Goal: Complete application form

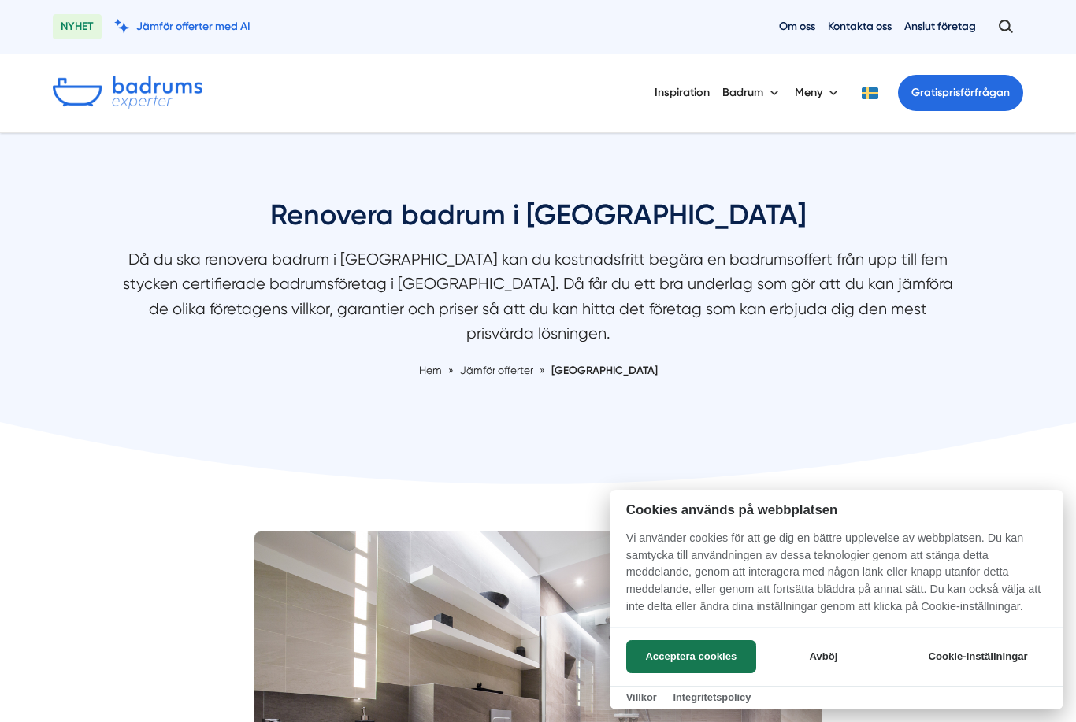
click at [692, 651] on button "Acceptera cookies" at bounding box center [691, 656] width 130 height 33
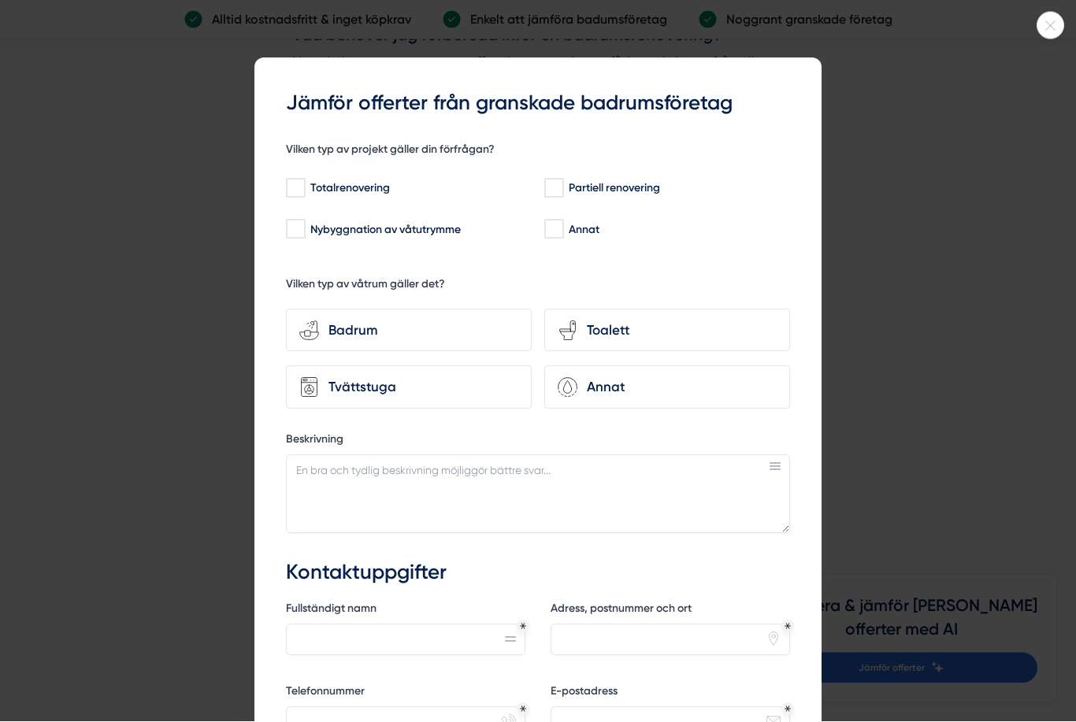
scroll to position [7799, 0]
click at [287, 181] on input "Totalrenovering" at bounding box center [295, 189] width 18 height 16
checkbox input "true"
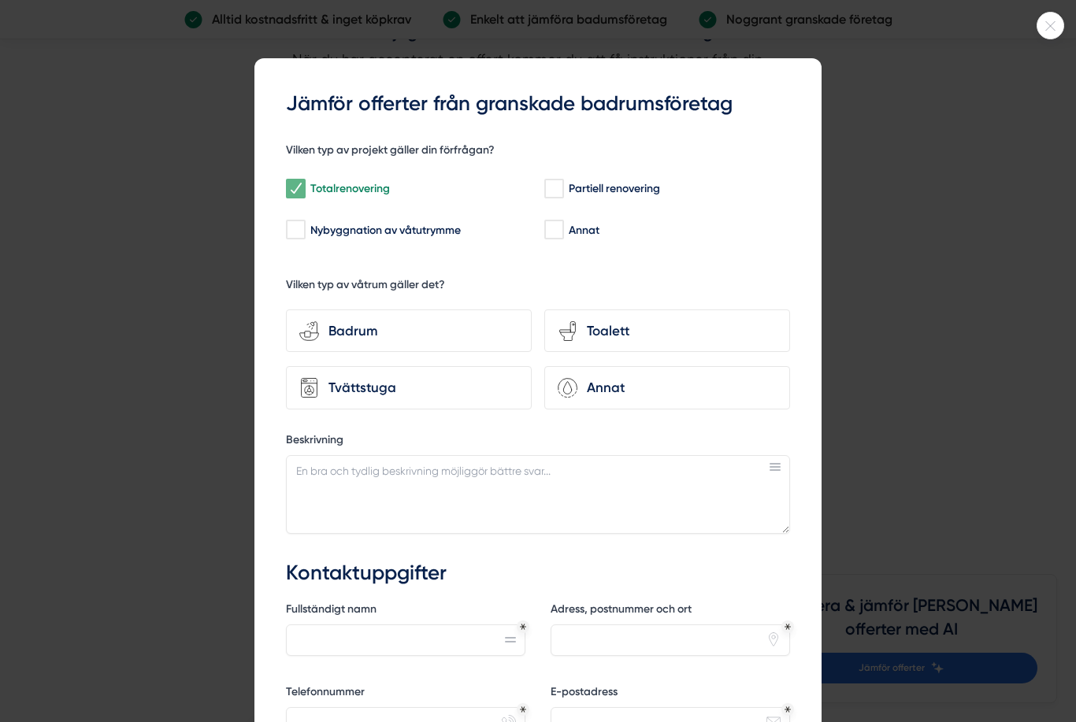
click at [328, 322] on div "Badrum" at bounding box center [418, 331] width 199 height 21
click at [0, 0] on input "bathroom-tub-towel Badrum" at bounding box center [0, 0] width 0 height 0
click at [580, 330] on div "Toalett" at bounding box center [676, 331] width 199 height 21
click at [0, 0] on input "toilet-seat Toalett" at bounding box center [0, 0] width 0 height 0
click at [312, 381] on icon at bounding box center [309, 388] width 20 height 20
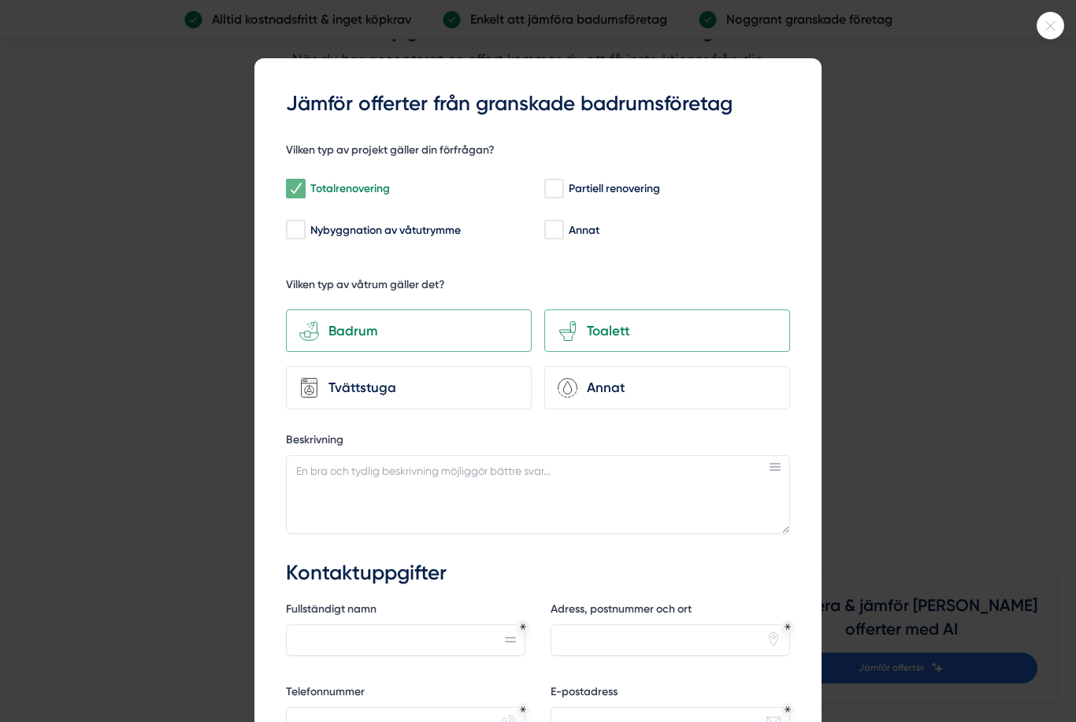
click at [0, 0] on input "Tvättstuga" at bounding box center [0, 0] width 0 height 0
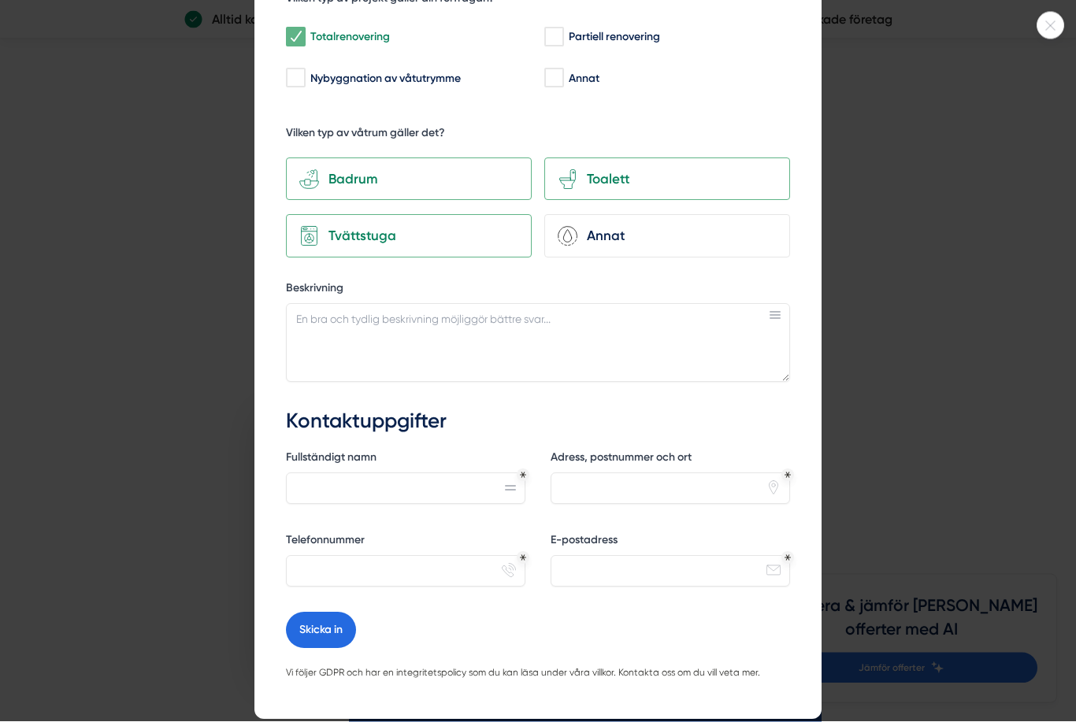
scroll to position [8131, 0]
click at [493, 335] on textarea "Beskrivning" at bounding box center [538, 343] width 504 height 79
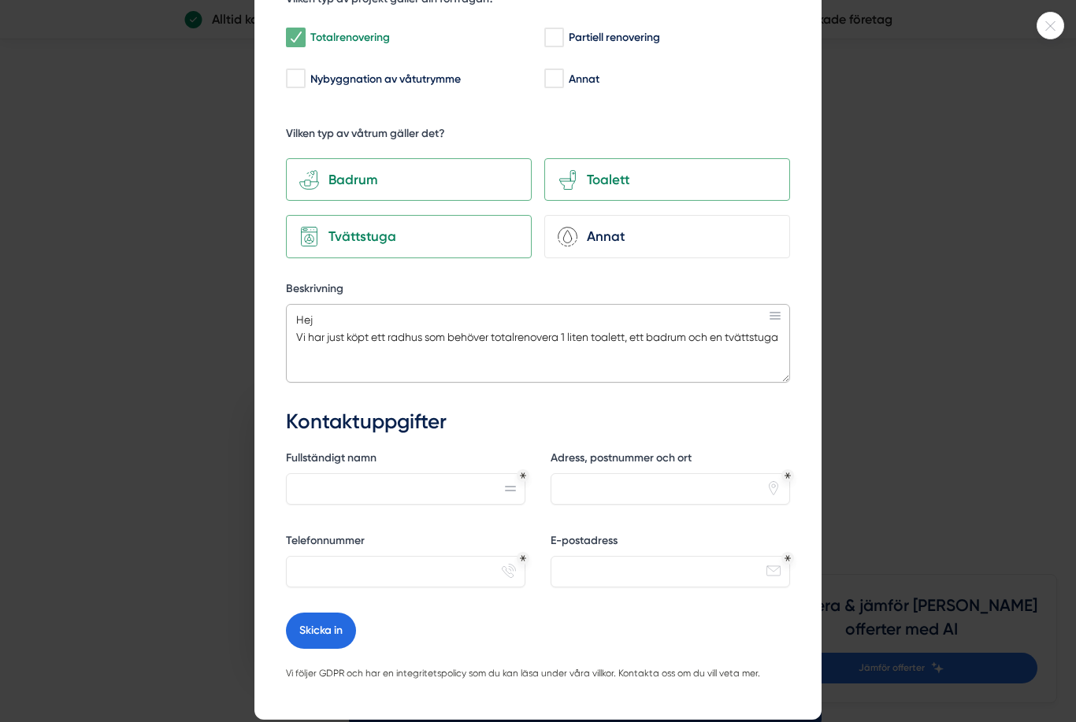
click at [570, 337] on textarea "Hej Vi har just köpt ett radhus som behöver totalrenovera 1 liten toalett, ett …" at bounding box center [538, 343] width 504 height 79
click at [769, 313] on textarea "Hej Vi har just köpt ett radhus som behöver totalrenovera en liten toalett, ett…" at bounding box center [538, 343] width 504 height 79
click at [770, 306] on textarea "Hej Vi har just köpt ett radhus som behöver totalrenovera en liten toalett, ett…" at bounding box center [538, 343] width 504 height 79
click at [484, 365] on textarea "Hej Vi har just köpt ett radhus som behöver totalrenovera en liten toalett, ett…" at bounding box center [538, 343] width 504 height 79
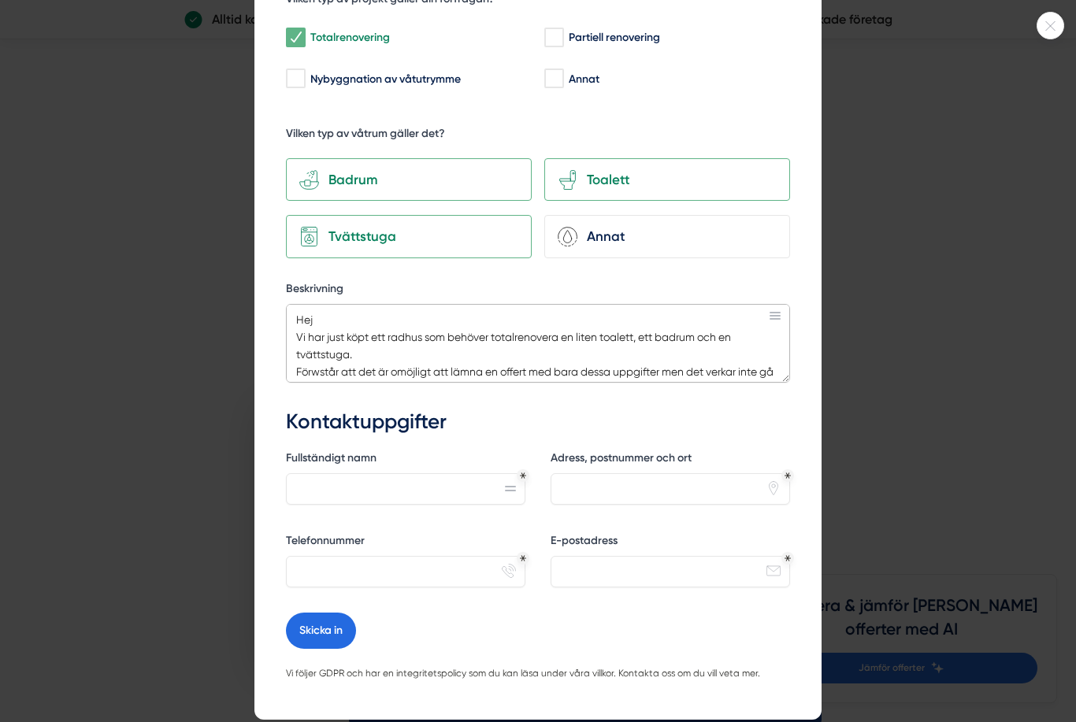
scroll to position [13, 0]
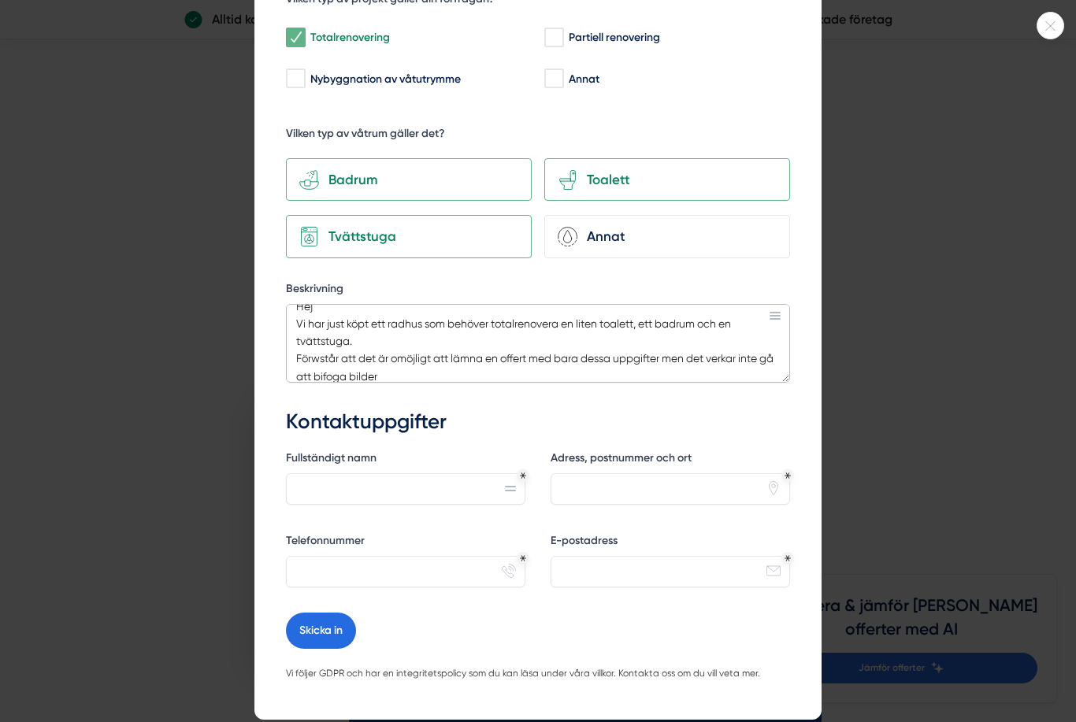
click at [331, 351] on textarea "Hej Vi har just köpt ett radhus som behöver totalrenovera en liten toalett, ett…" at bounding box center [538, 343] width 504 height 79
click at [470, 376] on textarea "Hej Vi har just köpt ett radhus som behöver totalrenovera en liten toalett, ett…" at bounding box center [538, 343] width 504 height 79
type textarea "Hej Vi har just köpt ett radhus som behöver totalrenovera en liten toalett, ett…"
click at [463, 482] on input "Fullständigt namn" at bounding box center [405, 489] width 239 height 32
type input "Camilla Norberg"
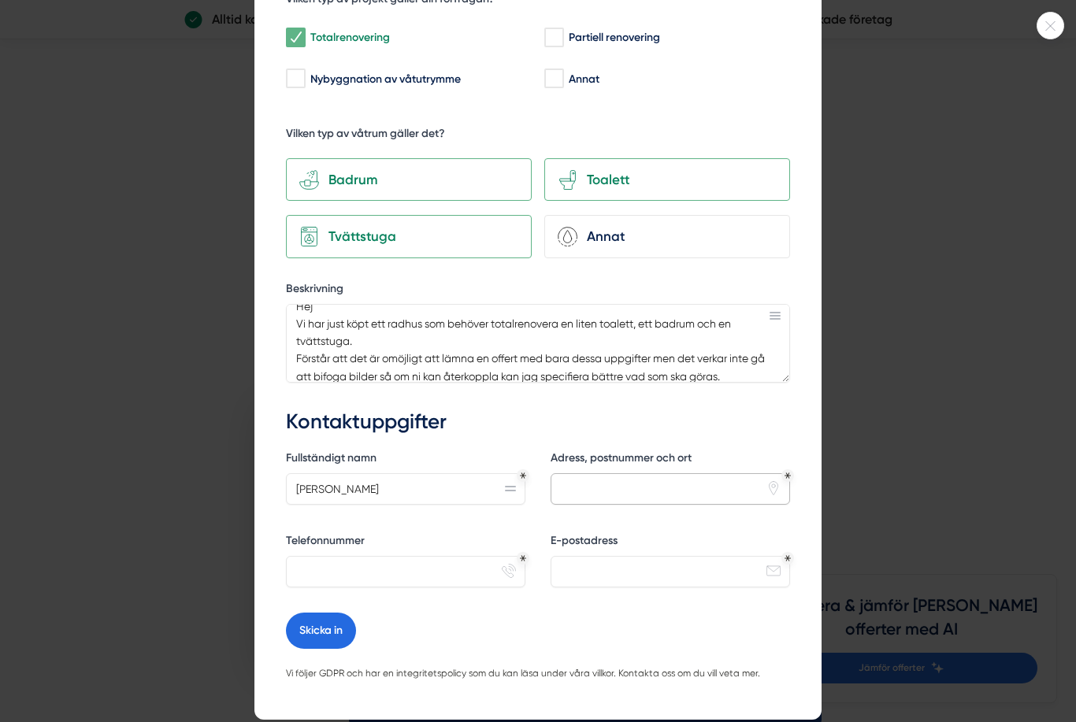
click at [707, 490] on input "Adress, postnummer och ort" at bounding box center [670, 489] width 239 height 32
click at [423, 574] on input "Telefonnummer" at bounding box center [405, 572] width 239 height 32
click at [677, 494] on input "Freyv 34" at bounding box center [670, 489] width 239 height 32
type input "Freyv 34 133 38 Saltsjöbaden"
click at [423, 576] on input "Telefonnummer" at bounding box center [405, 572] width 239 height 32
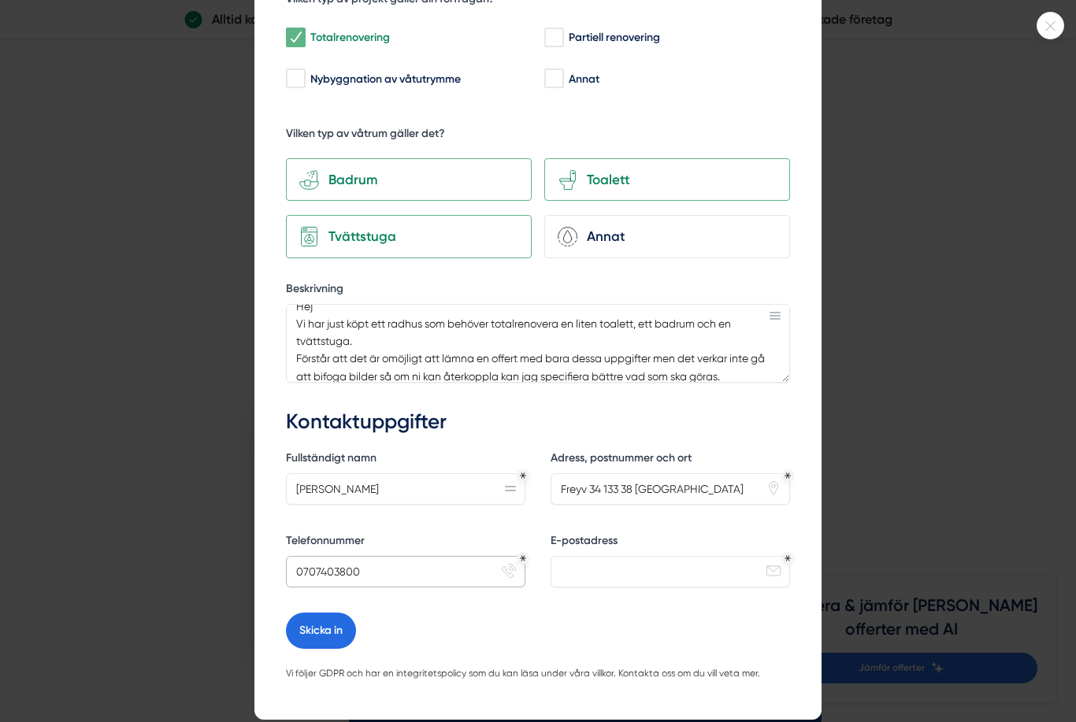
type input "0707403800"
click at [687, 575] on input "E-postadress" at bounding box center [670, 572] width 239 height 32
type input "norberg_camilla@hotmail.com"
click at [336, 625] on button "Skicka in" at bounding box center [321, 631] width 70 height 36
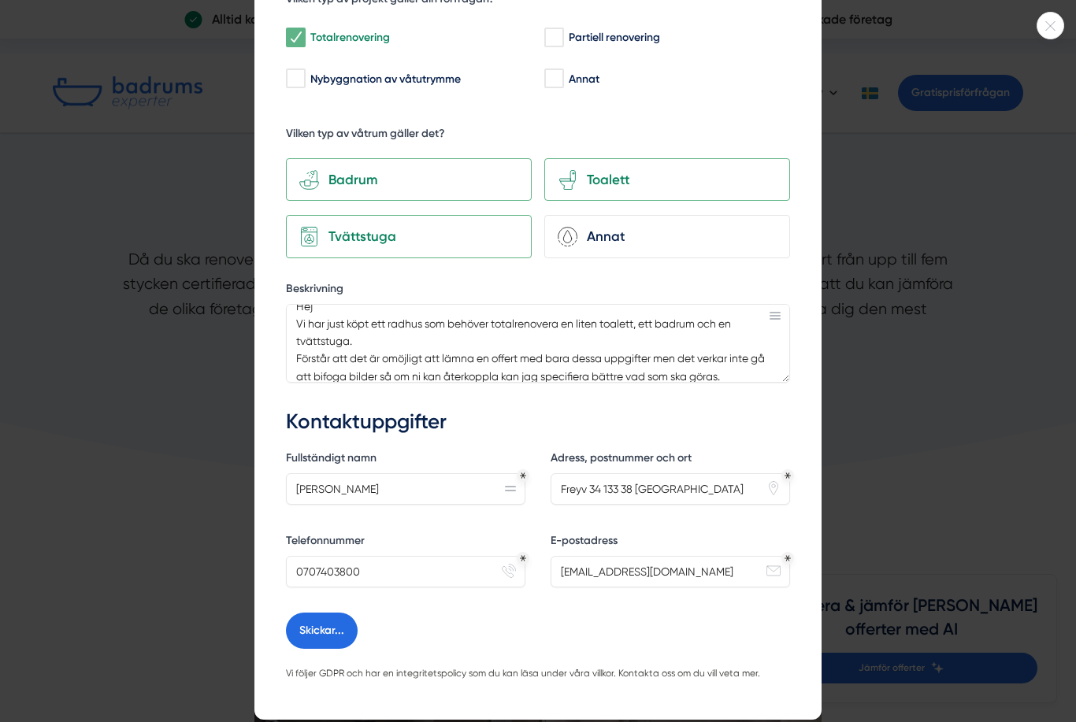
scroll to position [0, 0]
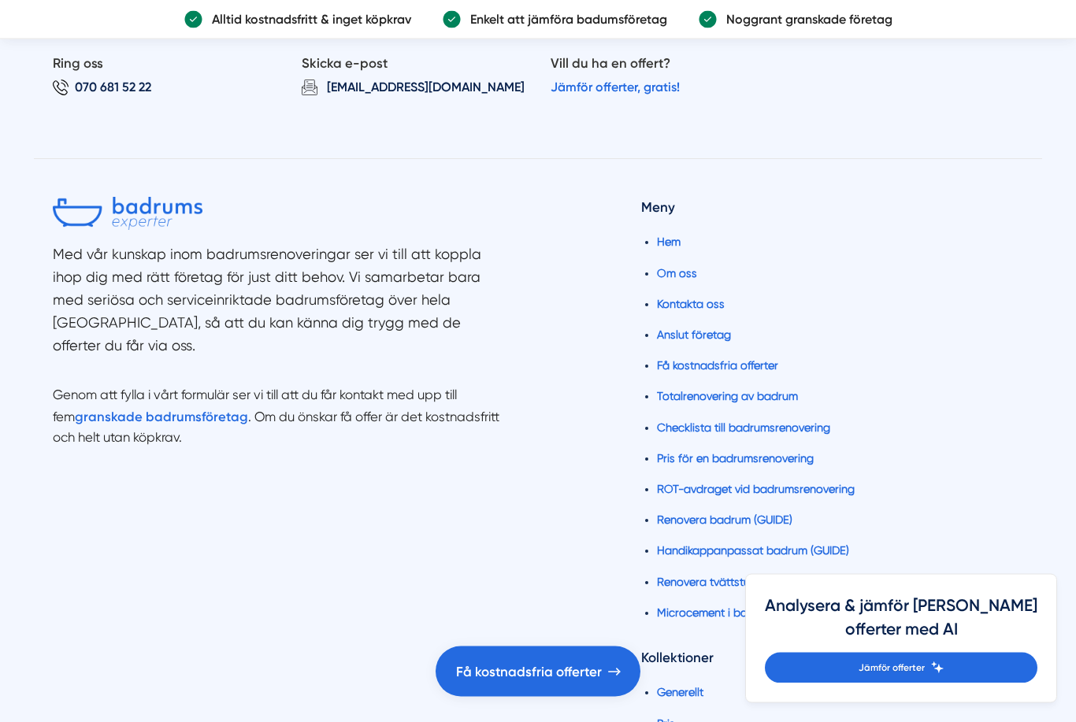
scroll to position [1079, 0]
click at [759, 396] on link "Totalrenovering av badrum" at bounding box center [727, 396] width 141 height 13
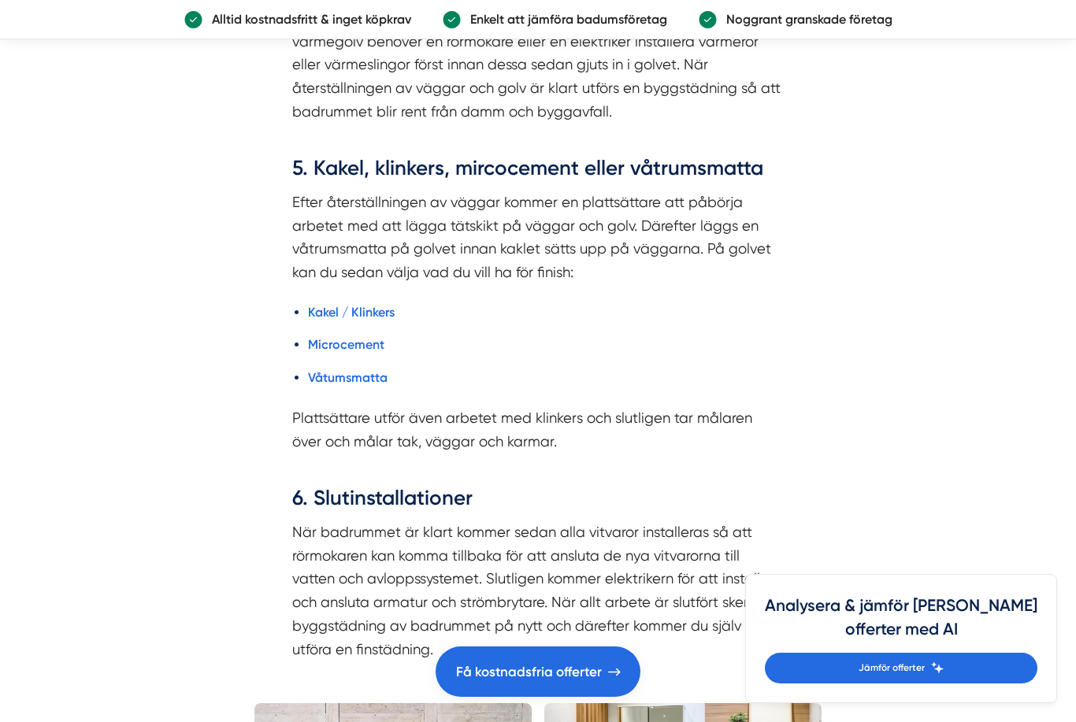
scroll to position [2638, 0]
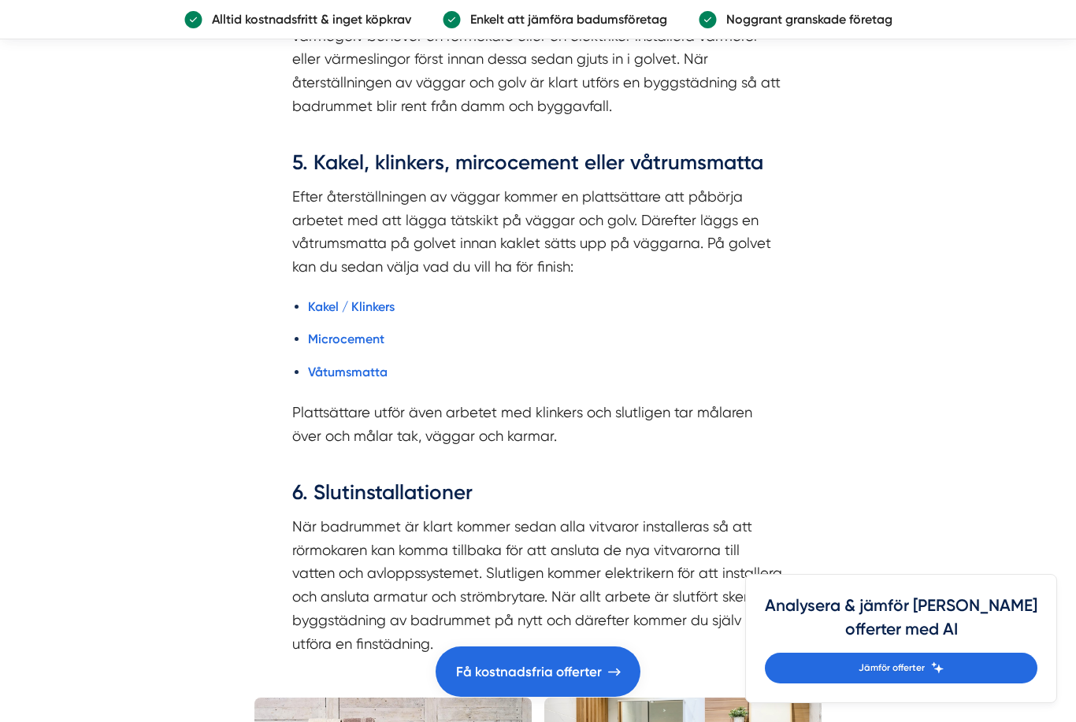
click at [346, 332] on strong "Microcement" at bounding box center [346, 339] width 76 height 15
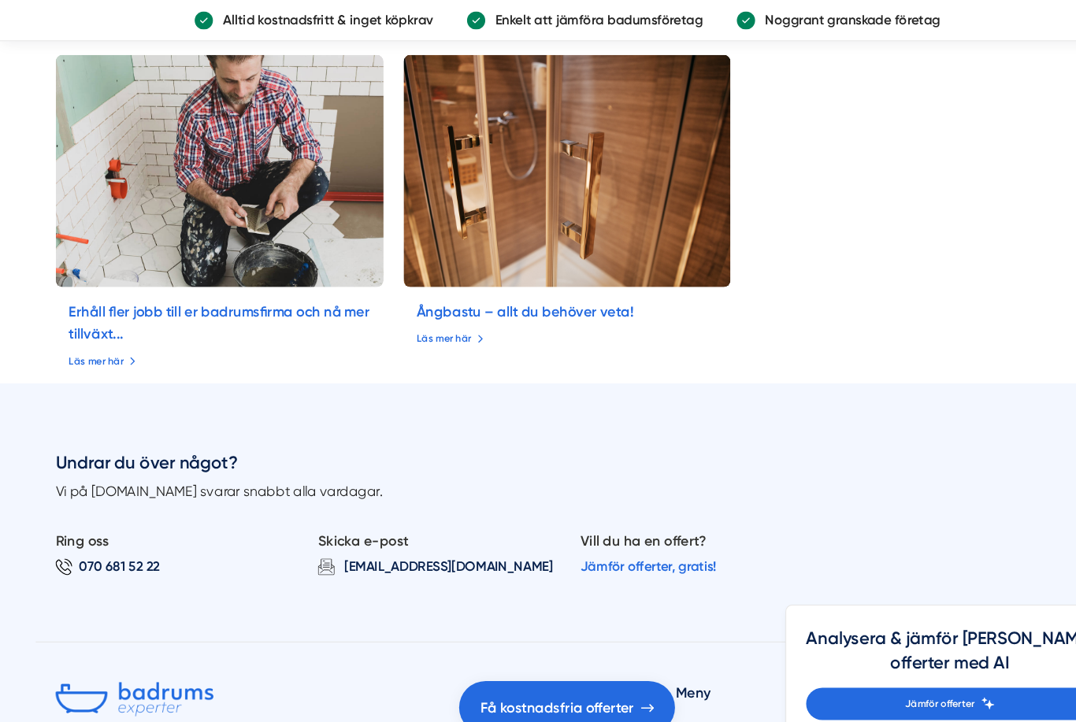
scroll to position [7274, 0]
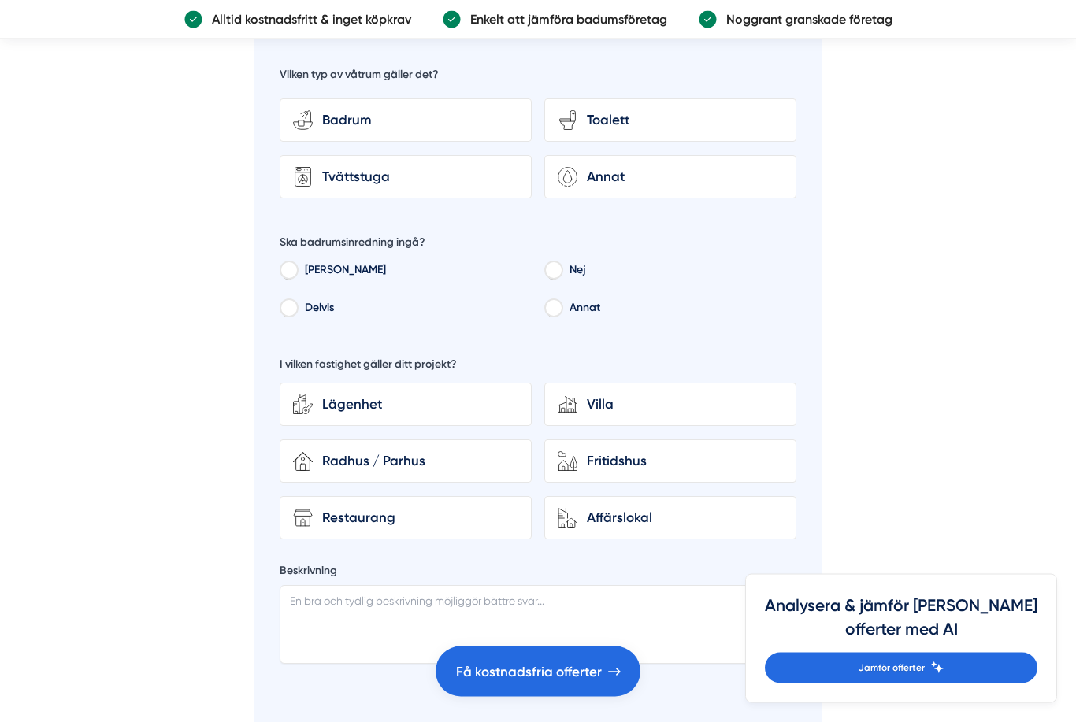
scroll to position [5850, 0]
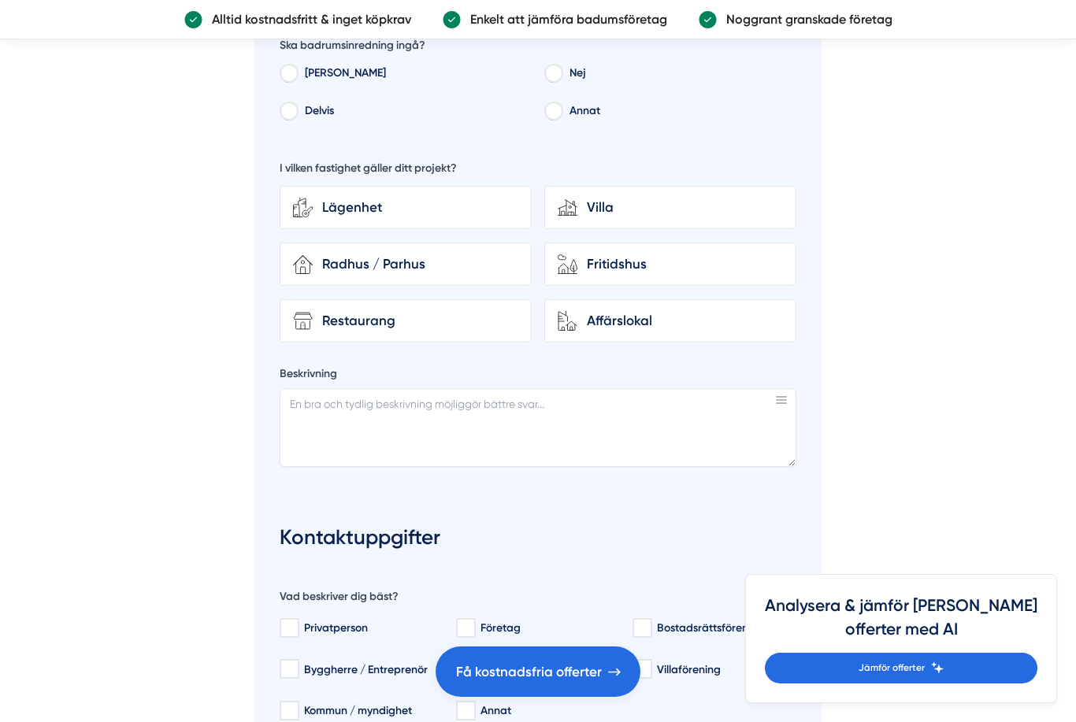
scroll to position [6212, 0]
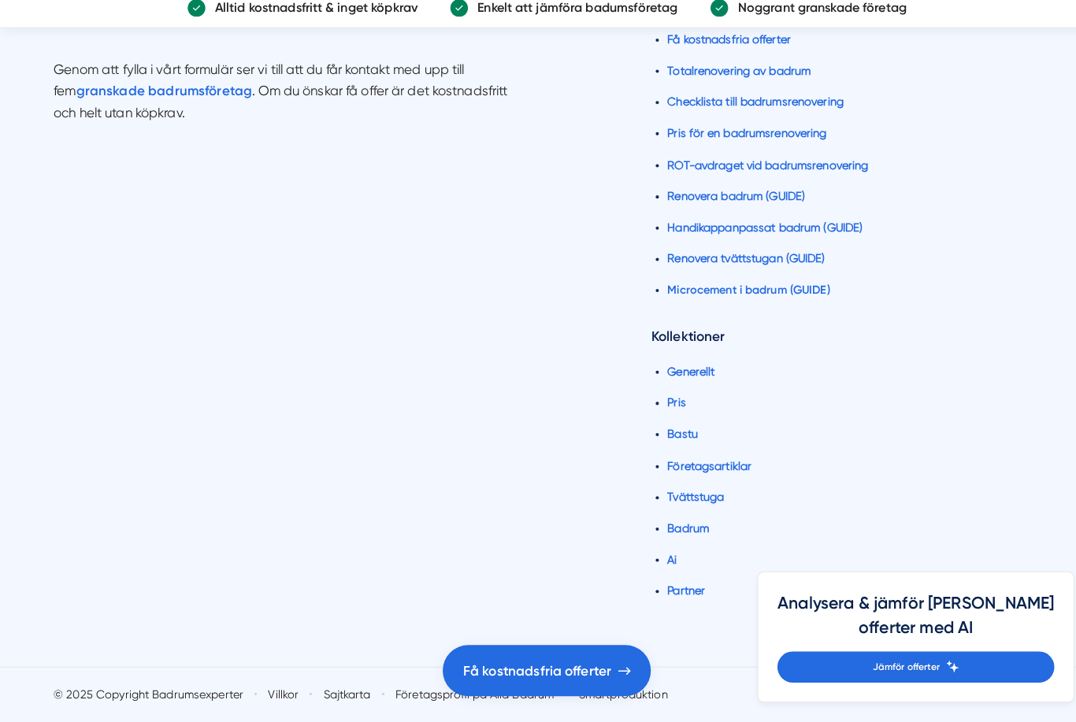
scroll to position [10767, 0]
